Goal: Task Accomplishment & Management: Manage account settings

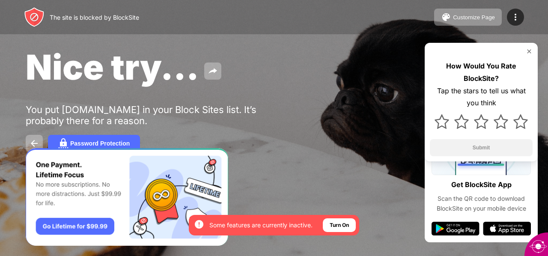
click at [532, 50] on div "How Would You Rate BlockSite? Tap the stars to tell us what you think Submit" at bounding box center [480, 102] width 113 height 119
click at [528, 50] on img at bounding box center [528, 51] width 7 height 7
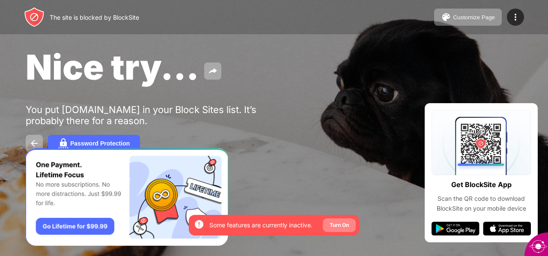
click at [347, 222] on div "Turn On" at bounding box center [338, 225] width 19 height 9
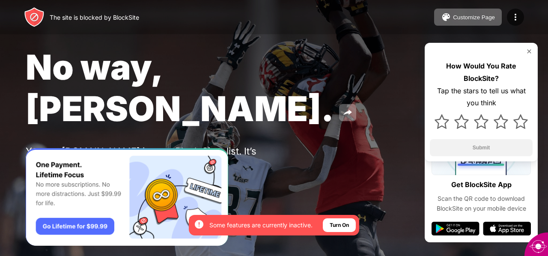
click at [33, 180] on img at bounding box center [34, 185] width 10 height 10
click at [34, 180] on img at bounding box center [34, 185] width 10 height 10
click at [514, 17] on img at bounding box center [515, 17] width 10 height 10
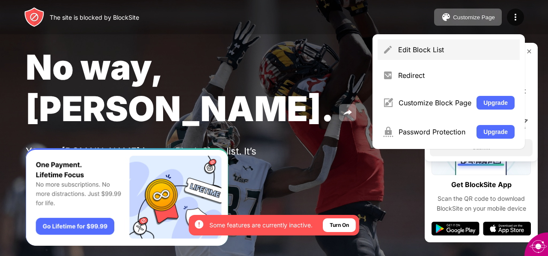
click at [420, 46] on div "Edit Block List" at bounding box center [456, 49] width 116 height 9
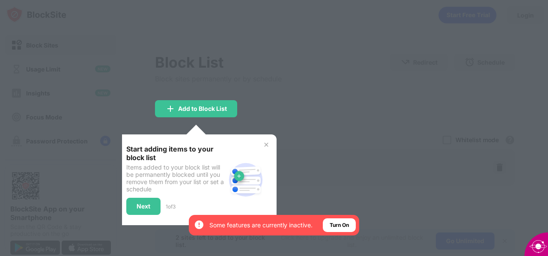
click at [342, 143] on div at bounding box center [274, 128] width 548 height 256
click at [352, 126] on div at bounding box center [274, 128] width 548 height 256
click at [266, 143] on img at bounding box center [266, 144] width 7 height 7
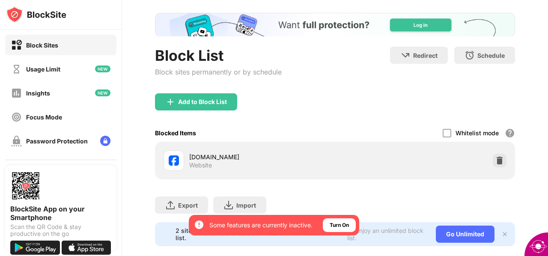
scroll to position [43, 0]
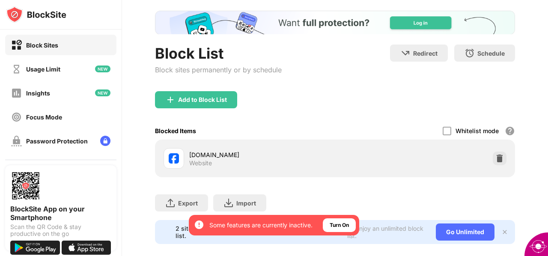
click at [303, 151] on div "facebook.com" at bounding box center [262, 154] width 146 height 9
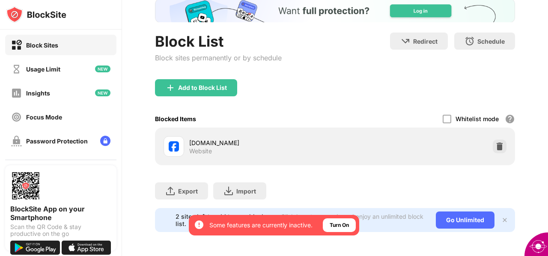
click at [187, 133] on div "facebook.com Website" at bounding box center [335, 146] width 350 height 27
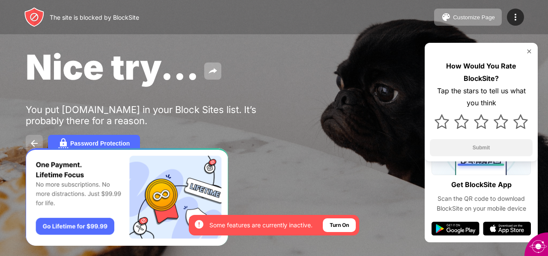
click at [32, 139] on img at bounding box center [34, 143] width 10 height 10
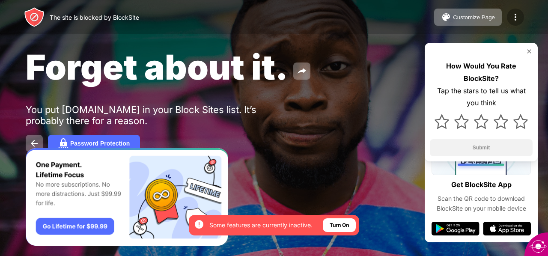
drag, startPoint x: 25, startPoint y: 0, endPoint x: 519, endPoint y: 12, distance: 493.9
click at [519, 12] on div at bounding box center [515, 17] width 17 height 17
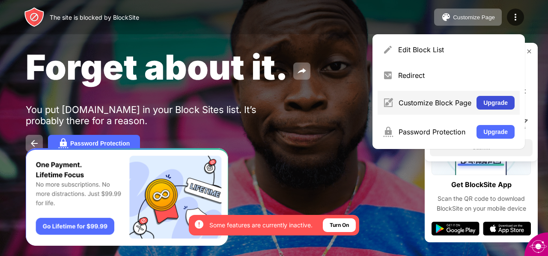
click at [506, 102] on button "Upgrade" at bounding box center [495, 103] width 38 height 14
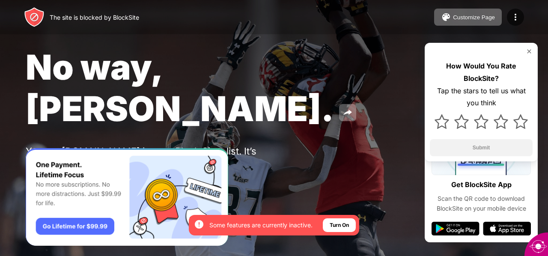
click at [245, 22] on div "The site is blocked by BlockSite Customize Page Edit Block List Redirect Custom…" at bounding box center [274, 17] width 548 height 34
click at [272, 172] on div "No way, Jose. You put facebook.com in your Block Sites list. It’s probably ther…" at bounding box center [274, 120] width 548 height 240
click at [37, 180] on img at bounding box center [34, 185] width 10 height 10
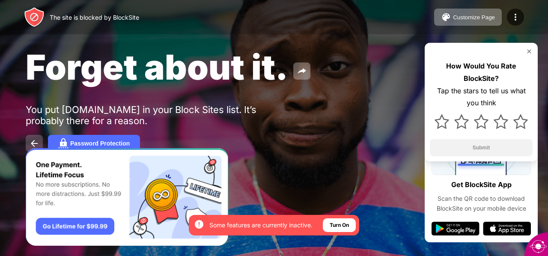
click at [32, 139] on img at bounding box center [34, 143] width 10 height 10
click at [517, 15] on img at bounding box center [515, 17] width 10 height 10
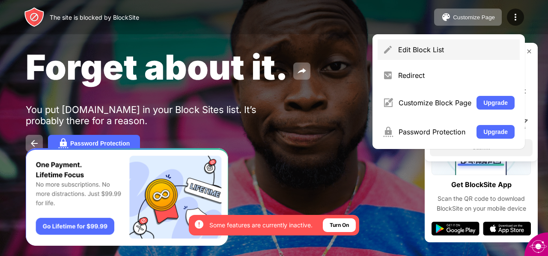
click at [420, 50] on div "Edit Block List" at bounding box center [456, 49] width 116 height 9
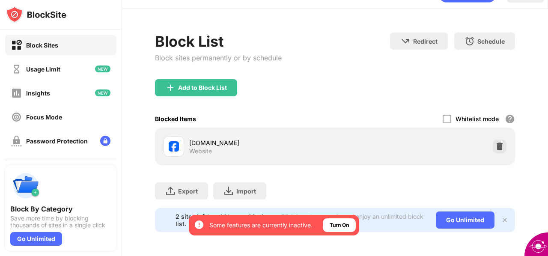
scroll to position [27, 0]
click at [495, 142] on img at bounding box center [499, 146] width 9 height 9
